Goal: Find contact information: Find contact information

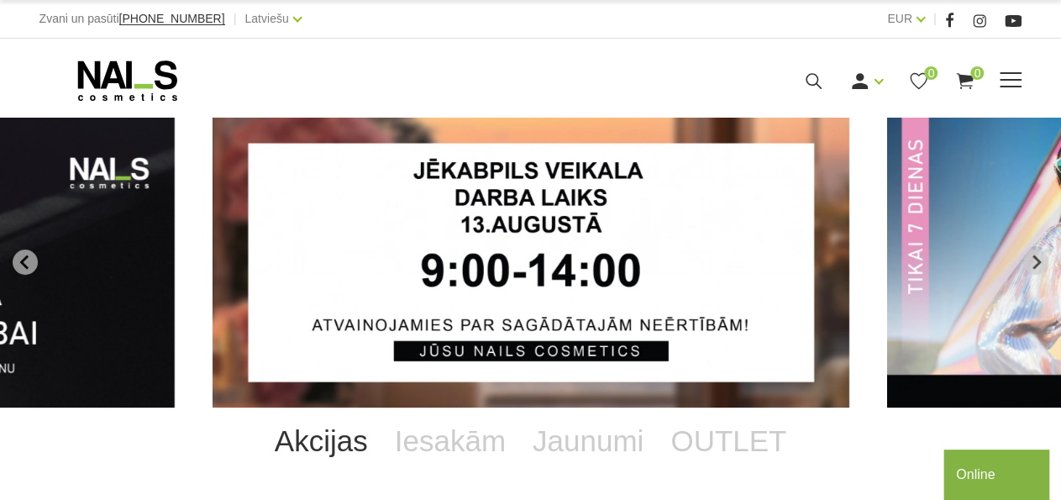
click at [1013, 87] on span at bounding box center [1010, 80] width 22 height 17
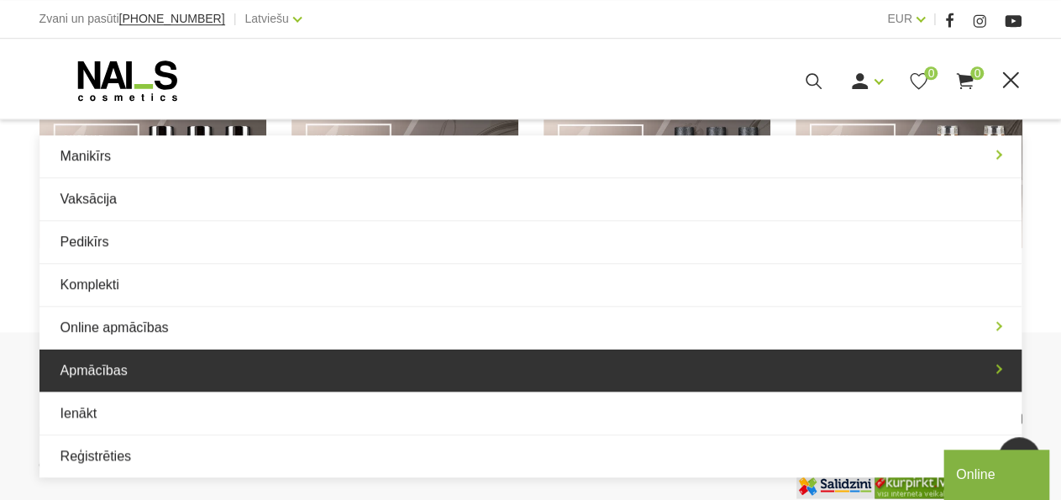
scroll to position [1389, 0]
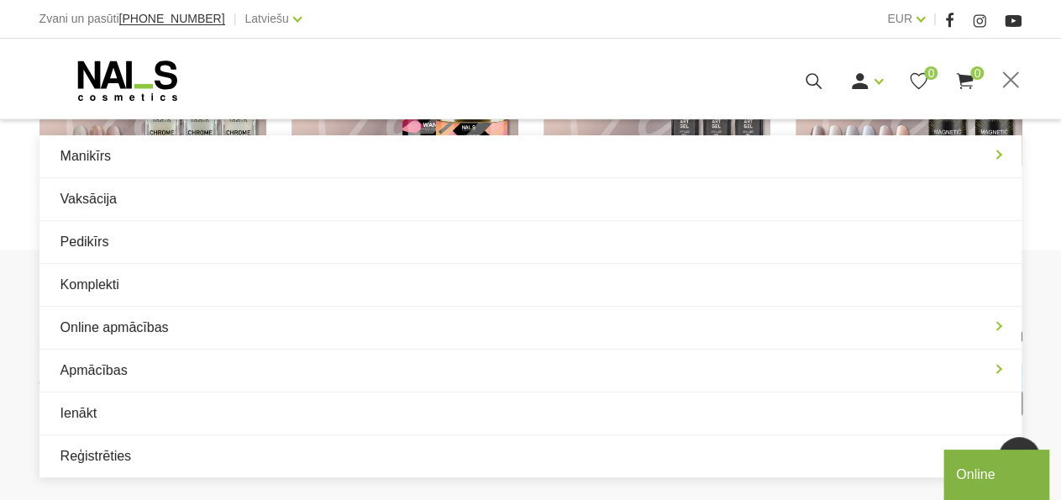
click at [147, 95] on icon at bounding box center [127, 81] width 176 height 42
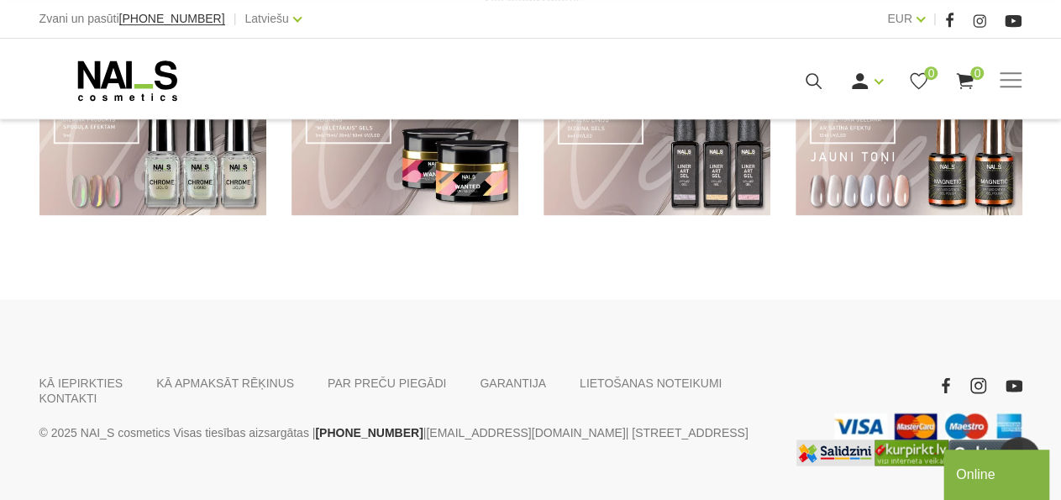
scroll to position [1389, 0]
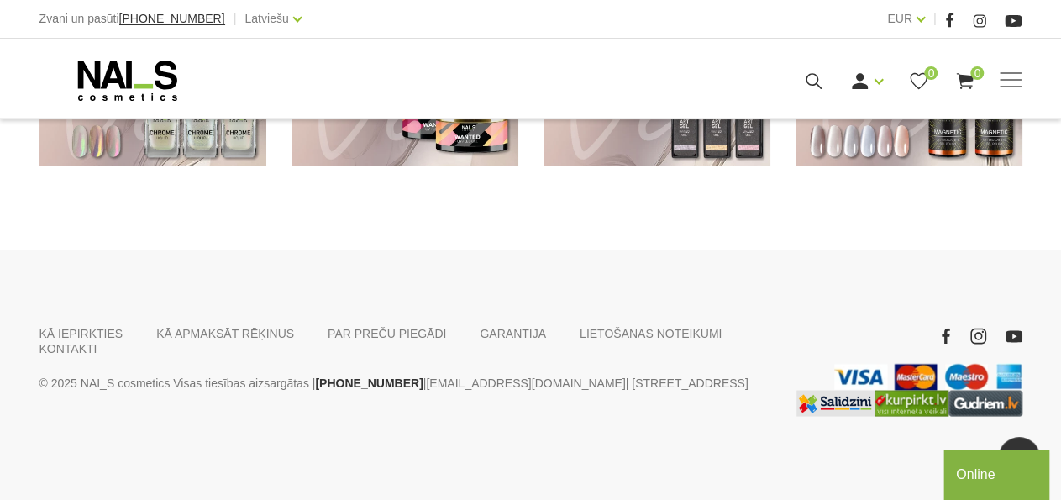
drag, startPoint x: 1065, startPoint y: 81, endPoint x: 78, endPoint y: 8, distance: 989.4
click at [85, 336] on link "KĀ IEPIRKTIES" at bounding box center [81, 332] width 84 height 15
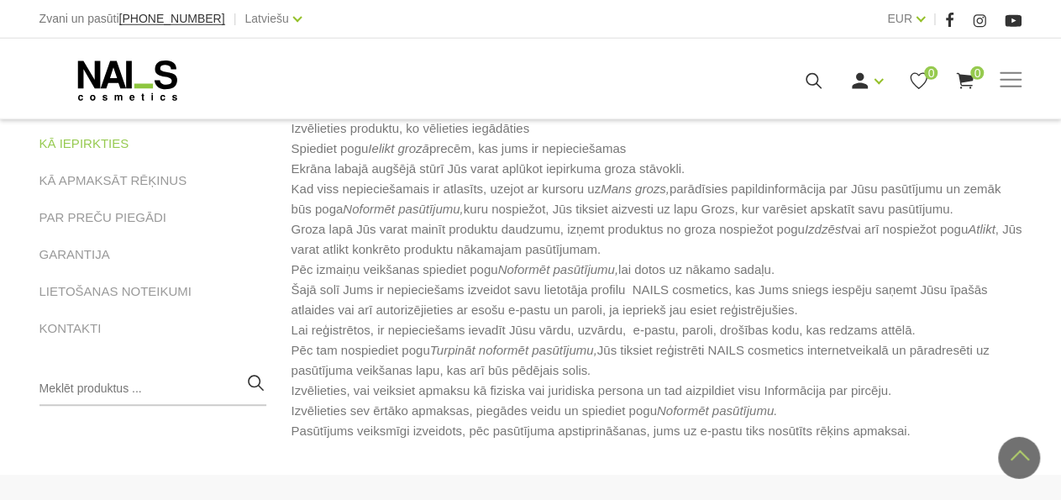
scroll to position [262, 0]
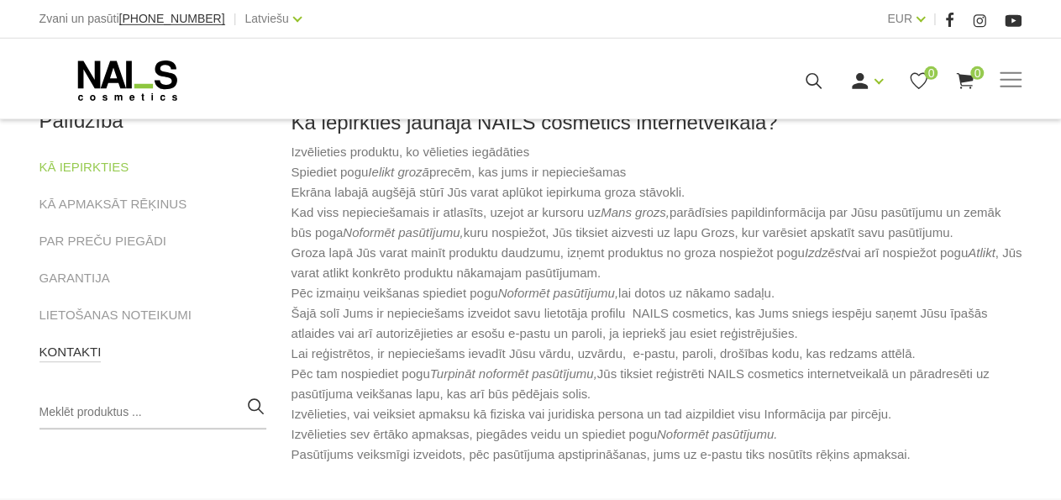
click at [66, 351] on link "KONTAKTI" at bounding box center [70, 352] width 62 height 20
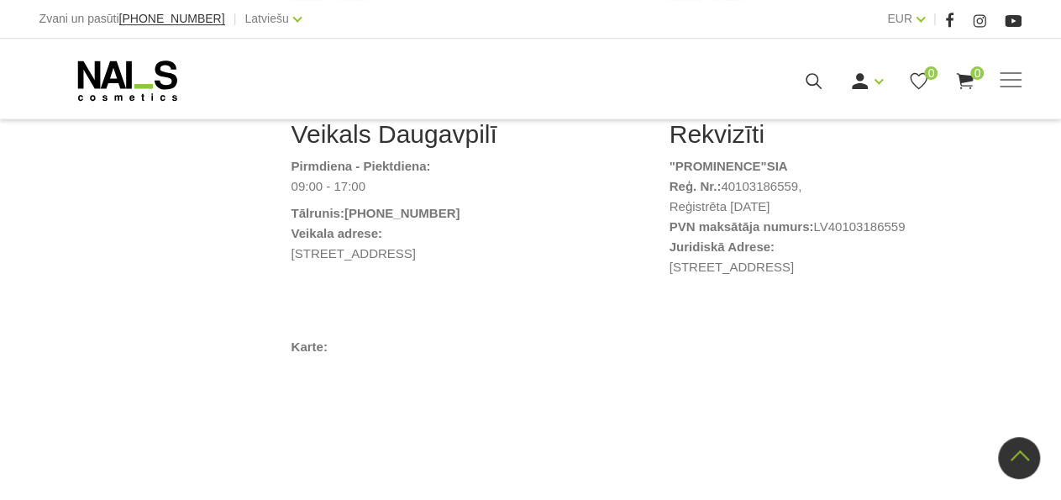
scroll to position [1079, 0]
